Goal: Use online tool/utility: Utilize a website feature to perform a specific function

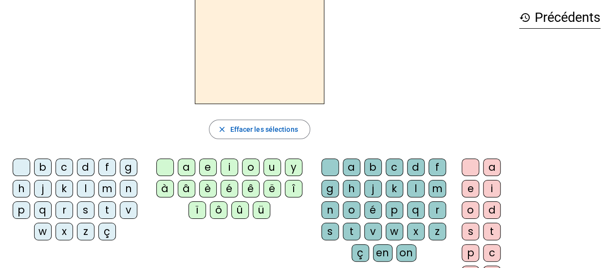
scroll to position [44, 0]
click at [36, 181] on div "j" at bounding box center [43, 189] width 18 height 18
click at [473, 191] on div "e" at bounding box center [470, 189] width 18 height 18
click at [84, 163] on div "d" at bounding box center [86, 167] width 18 height 18
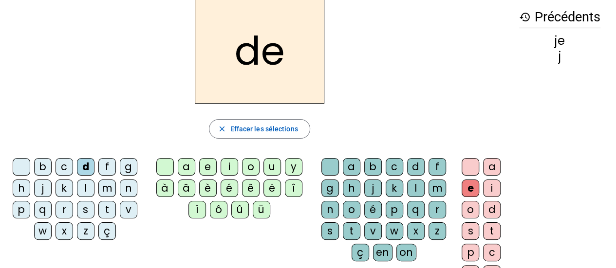
click at [112, 181] on div "m" at bounding box center [107, 189] width 18 height 18
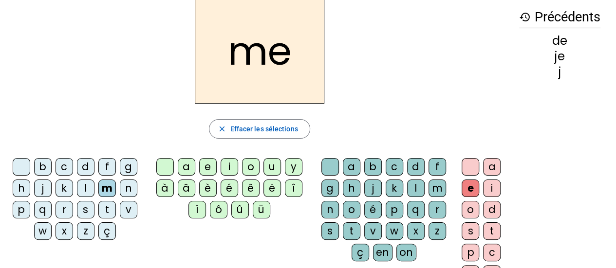
click at [89, 187] on div "l" at bounding box center [86, 189] width 18 height 18
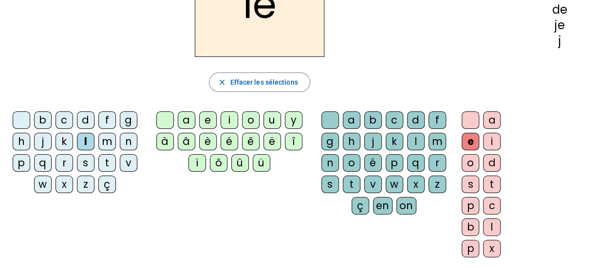
scroll to position [91, 0]
click at [471, 117] on div at bounding box center [470, 121] width 18 height 18
click at [272, 118] on div "u" at bounding box center [272, 121] width 18 height 18
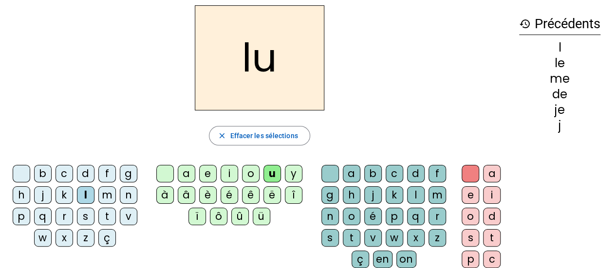
scroll to position [38, 0]
click at [126, 217] on div "v" at bounding box center [129, 216] width 18 height 18
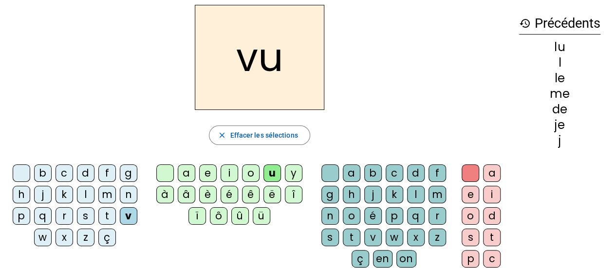
click at [43, 173] on div "b" at bounding box center [43, 173] width 18 height 18
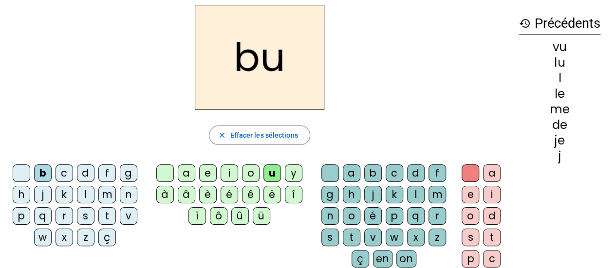
click at [20, 215] on div "p" at bounding box center [22, 216] width 18 height 18
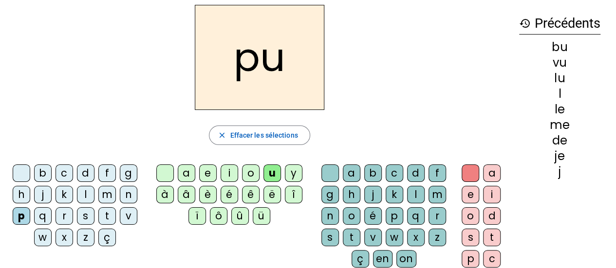
click at [88, 217] on div "s" at bounding box center [86, 216] width 18 height 18
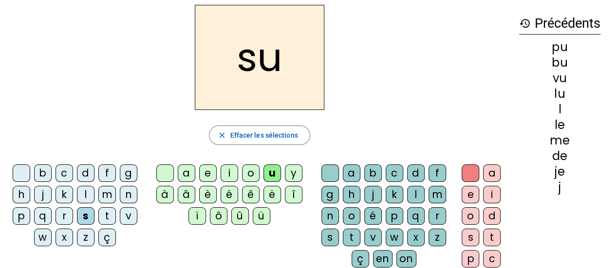
click at [186, 173] on div "a" at bounding box center [187, 173] width 18 height 18
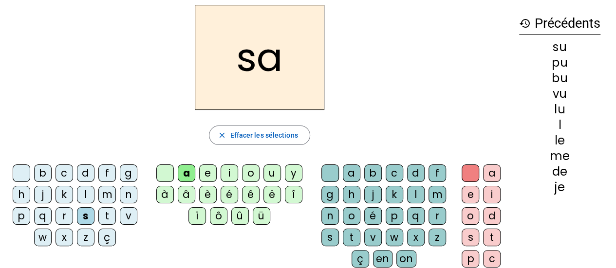
click at [84, 193] on div "l" at bounding box center [86, 195] width 18 height 18
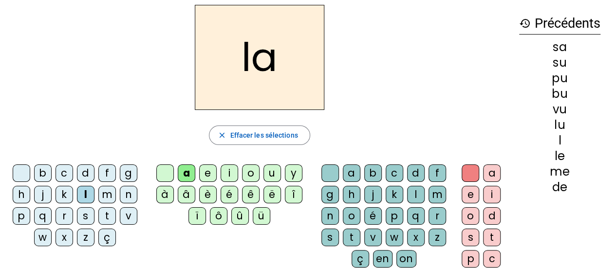
click at [391, 172] on div "c" at bounding box center [394, 173] width 18 height 18
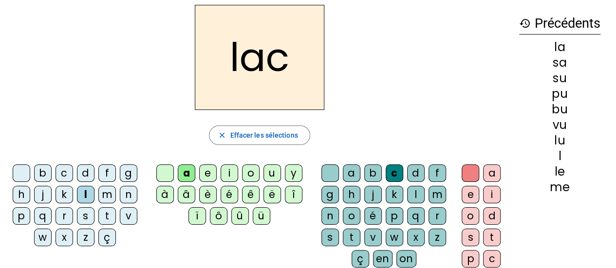
click at [83, 212] on div "s" at bounding box center [86, 216] width 18 height 18
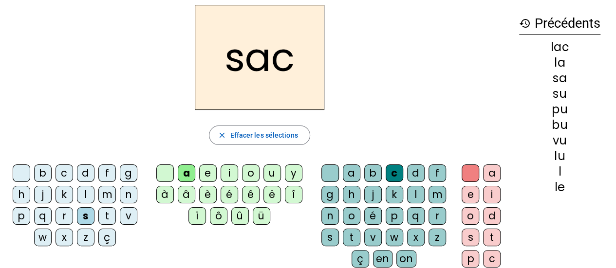
click at [107, 217] on div "t" at bounding box center [107, 216] width 18 height 18
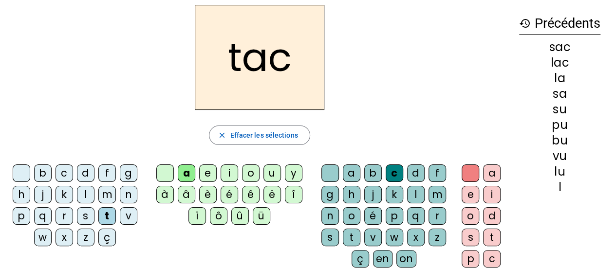
click at [473, 214] on div "o" at bounding box center [470, 216] width 18 height 18
